Goal: Entertainment & Leisure: Consume media (video, audio)

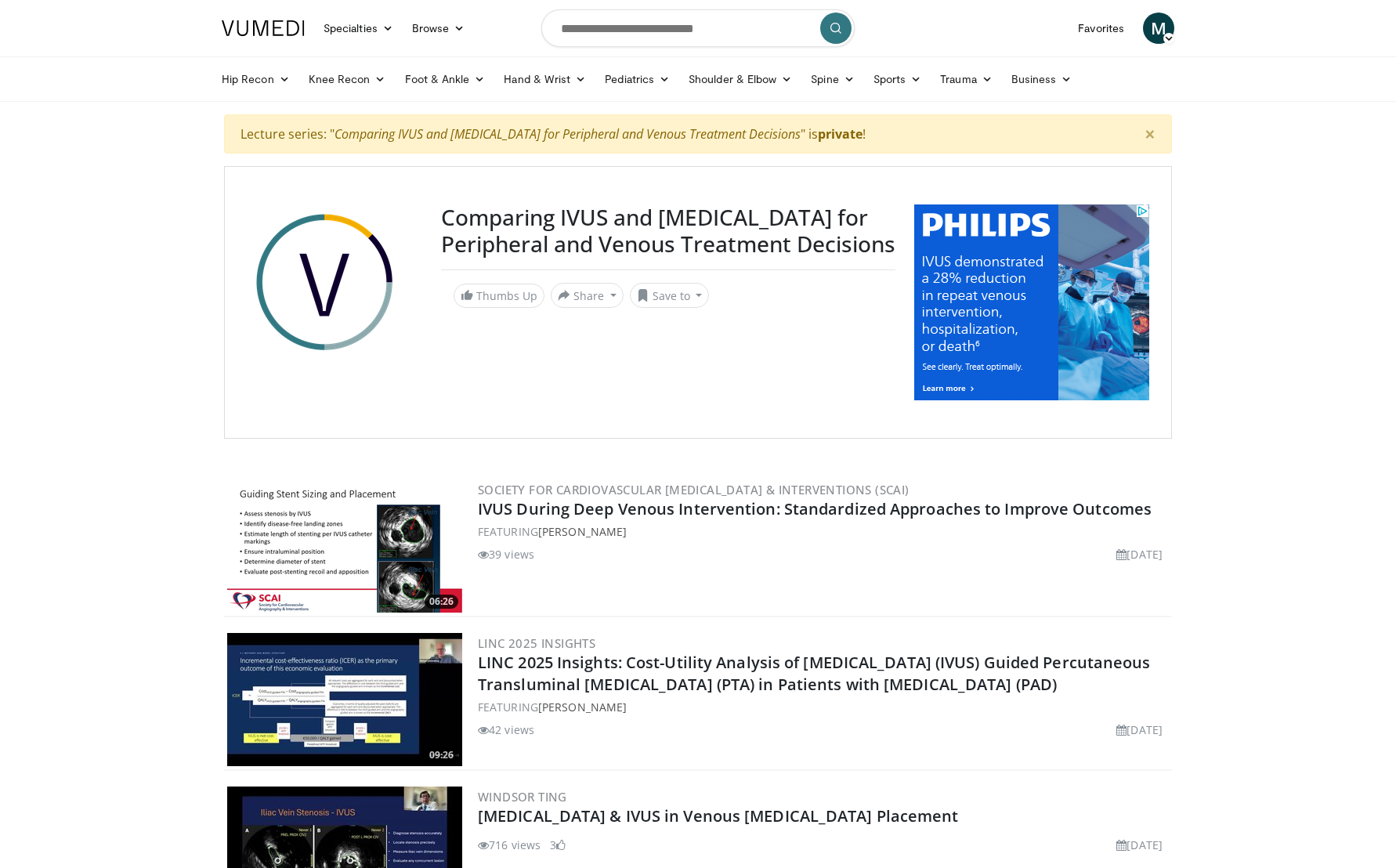
click at [1032, 246] on img at bounding box center [1031, 302] width 235 height 196
click at [971, 275] on img at bounding box center [1031, 302] width 235 height 196
